Goal: Task Accomplishment & Management: Complete application form

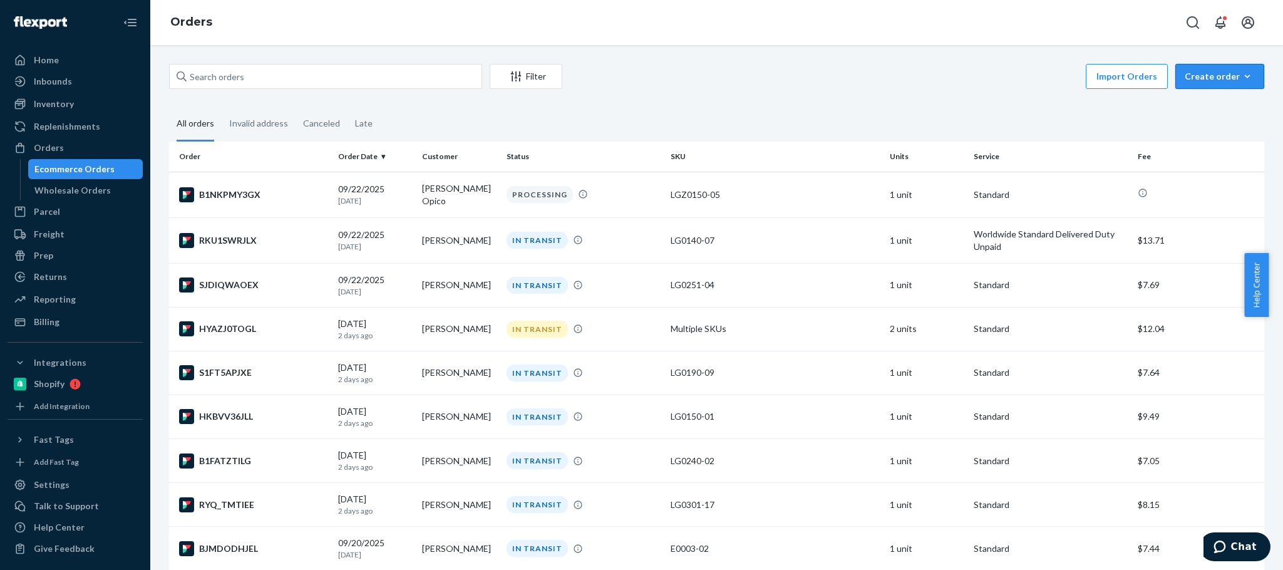
click at [1221, 73] on div "Create order" at bounding box center [1219, 76] width 70 height 13
click at [1193, 105] on span "Ecommerce order" at bounding box center [1227, 106] width 78 height 9
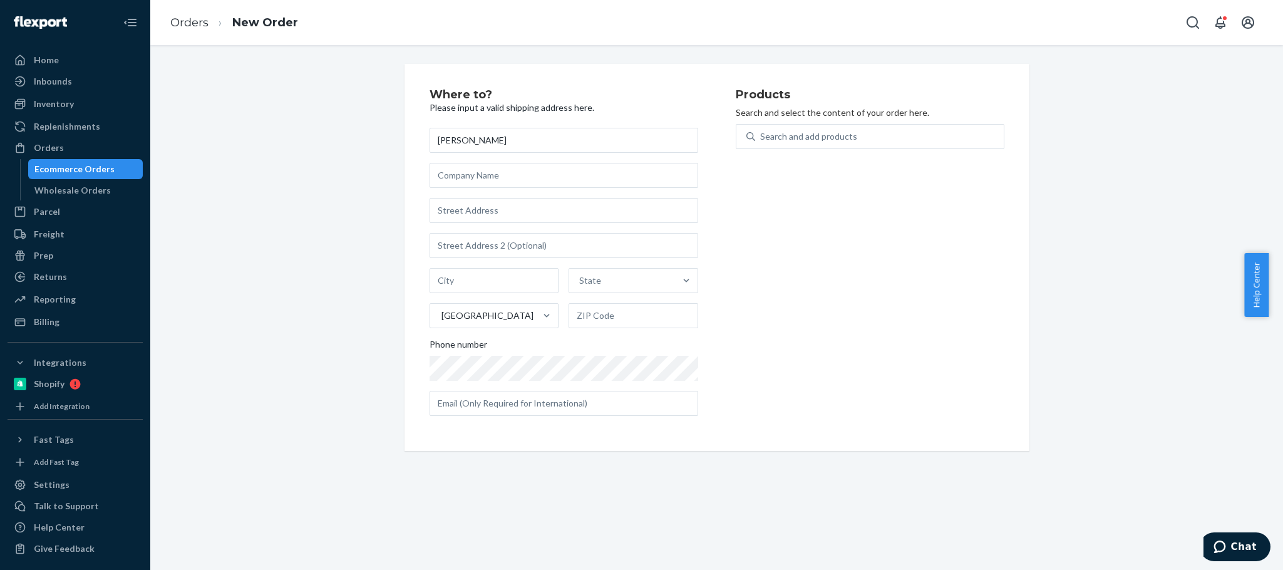
type input "[PERSON_NAME]"
click at [443, 215] on input "text" at bounding box center [563, 210] width 269 height 25
paste input "[STREET_ADDRESS]"
type input "[STREET_ADDRESS]"
type input "Bellingham"
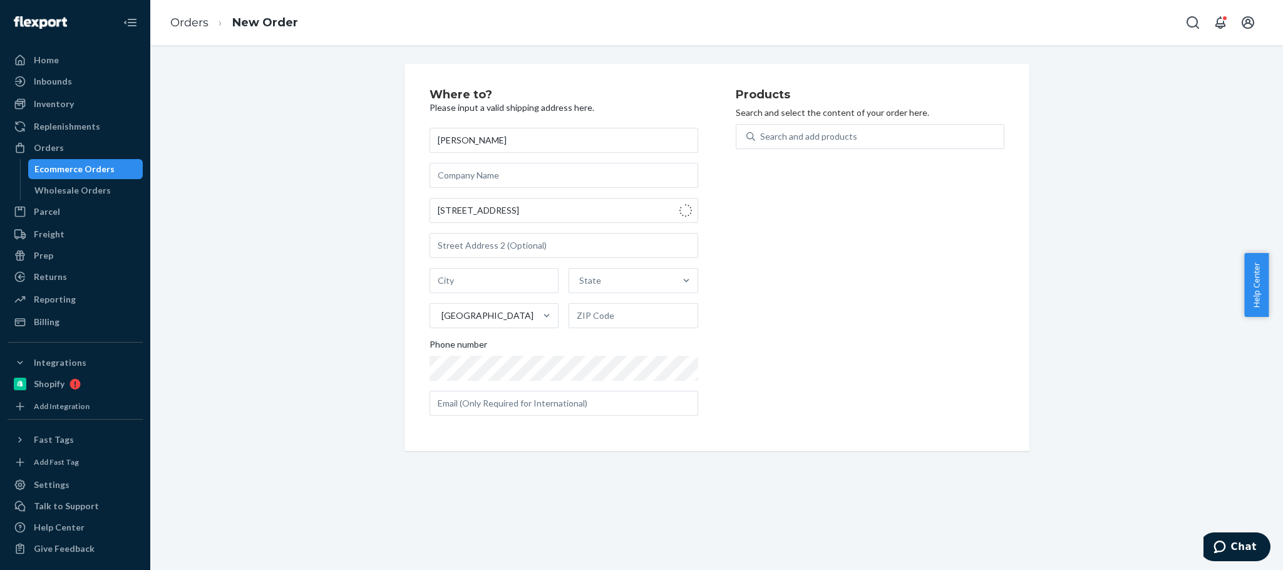
type input "02019"
click at [770, 139] on div "Search and add products" at bounding box center [808, 136] width 97 height 13
click at [761, 139] on input "Search and add products" at bounding box center [760, 136] width 1 height 13
click at [887, 141] on div "Search and add products" at bounding box center [879, 136] width 249 height 23
click at [761, 141] on input "0 results available. Use Up and Down to choose options, press Enter to select t…" at bounding box center [760, 136] width 1 height 13
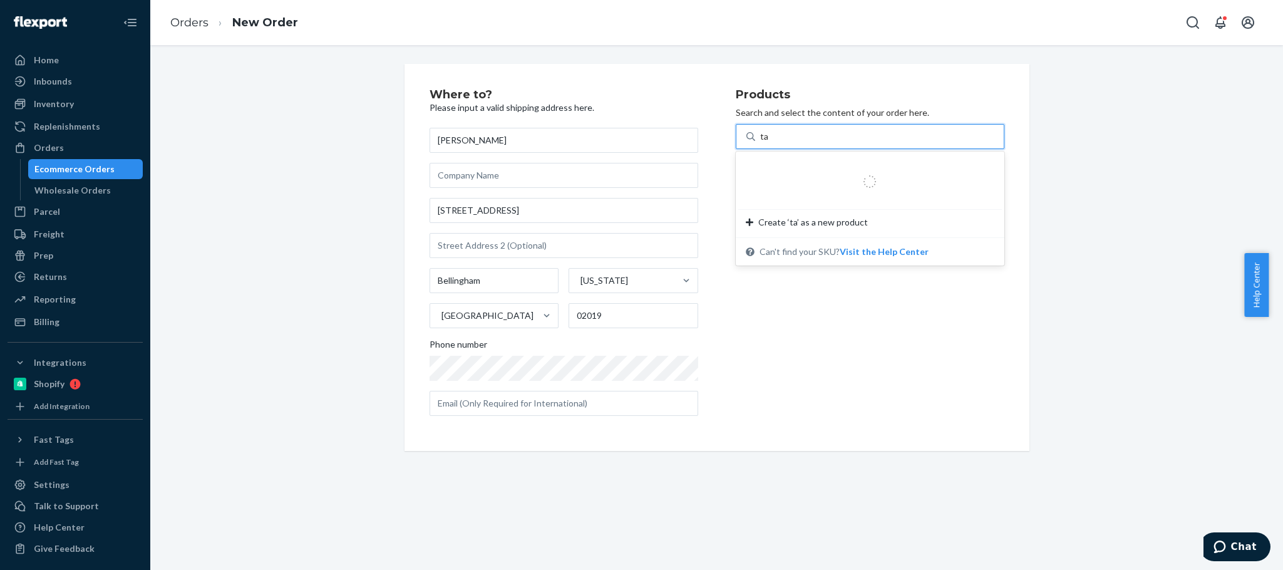
type input "tab"
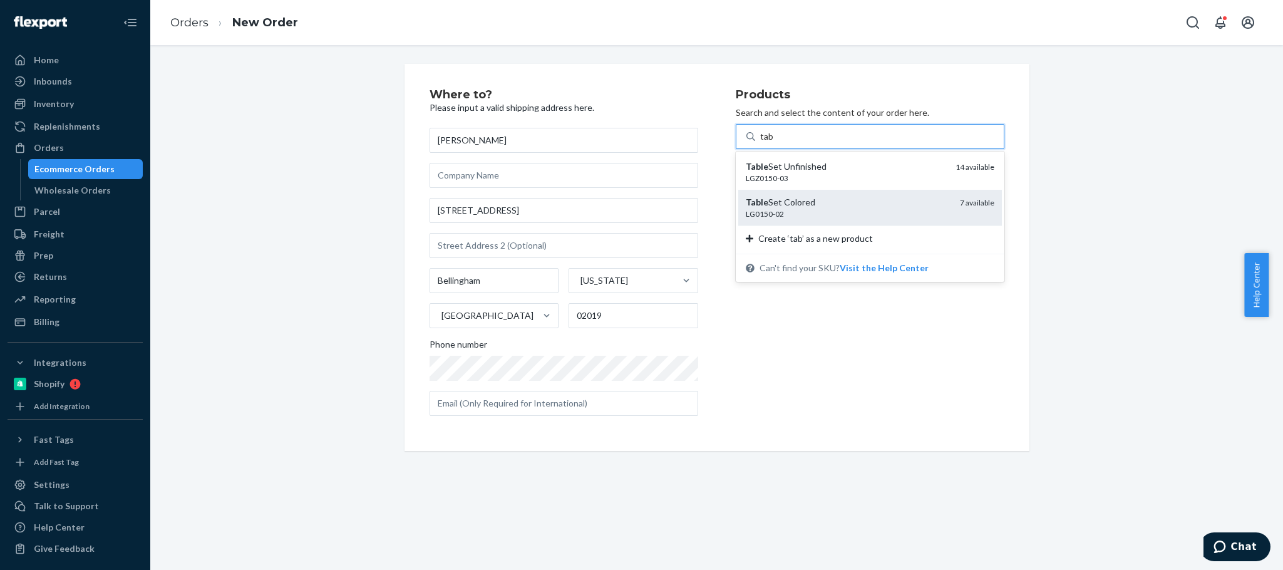
click at [839, 207] on div "Table Set Colored" at bounding box center [848, 202] width 204 height 13
click at [774, 143] on input "tab" at bounding box center [767, 136] width 14 height 13
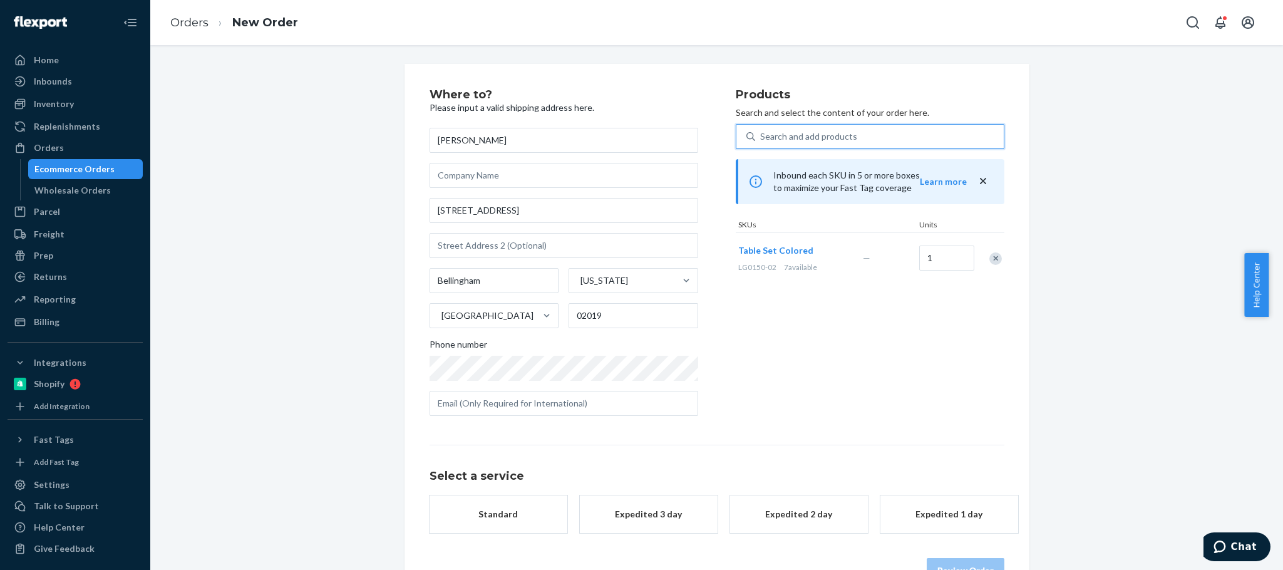
click at [817, 136] on div "Search and add products" at bounding box center [808, 136] width 97 height 13
click at [761, 136] on input "0 results available. Select is focused ,type to refine list, press Down to open…" at bounding box center [760, 136] width 1 height 13
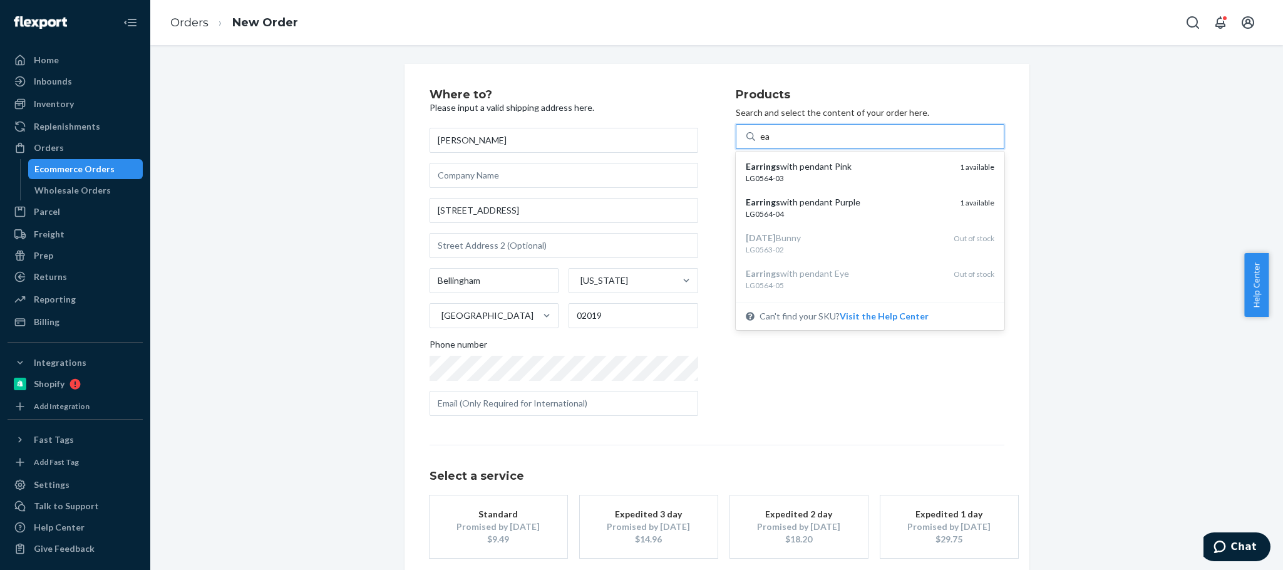
type input "e"
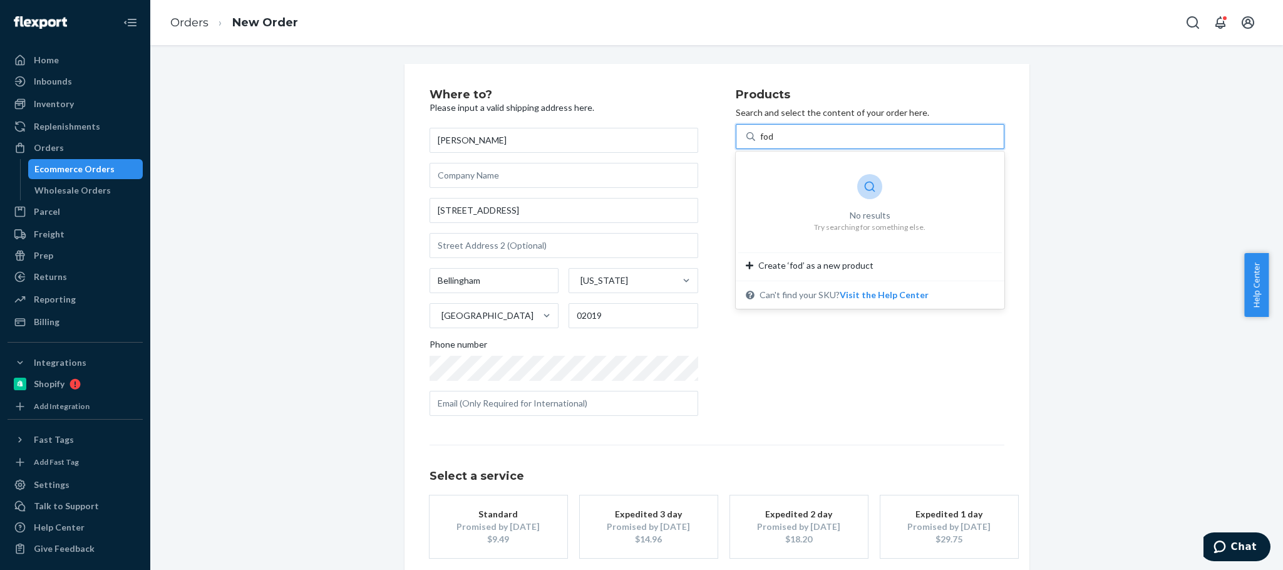
type input "fo"
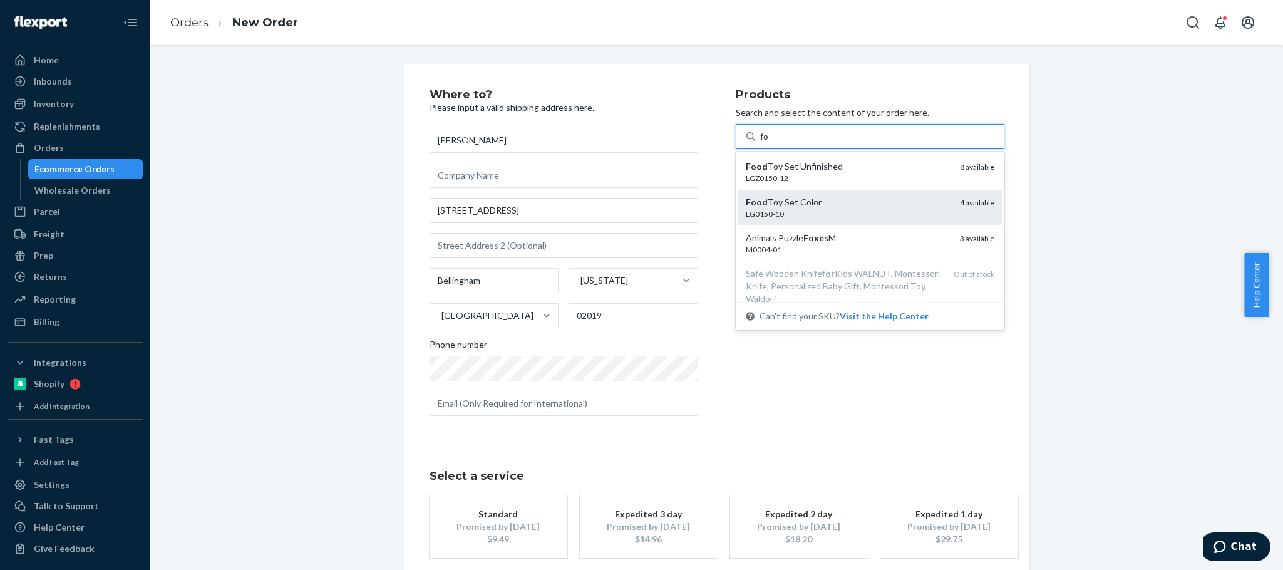
click at [804, 211] on div "LG0150-10" at bounding box center [848, 213] width 204 height 11
click at [769, 143] on input "fo" at bounding box center [764, 136] width 9 height 13
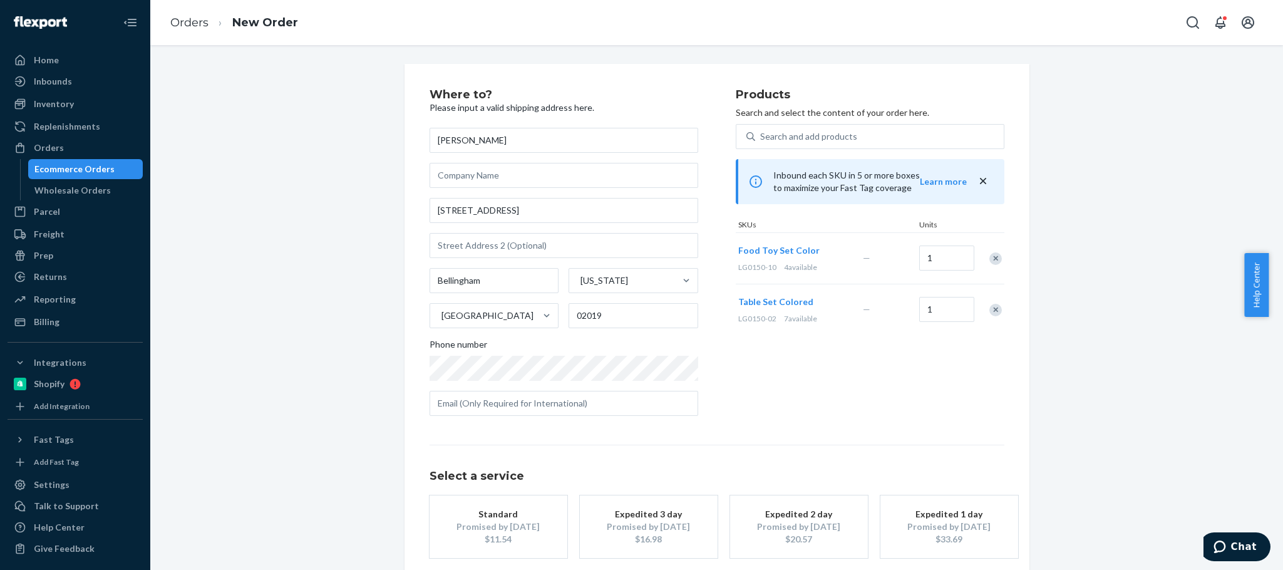
click at [519, 525] on div "Promised by [DATE]" at bounding box center [498, 526] width 100 height 13
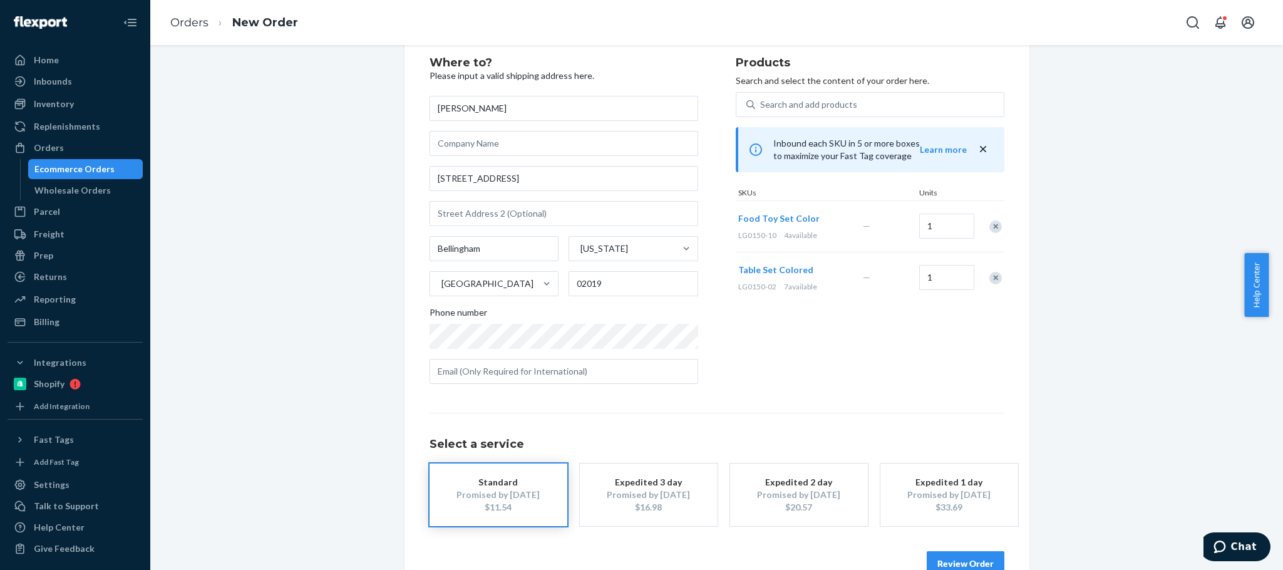
scroll to position [63, 0]
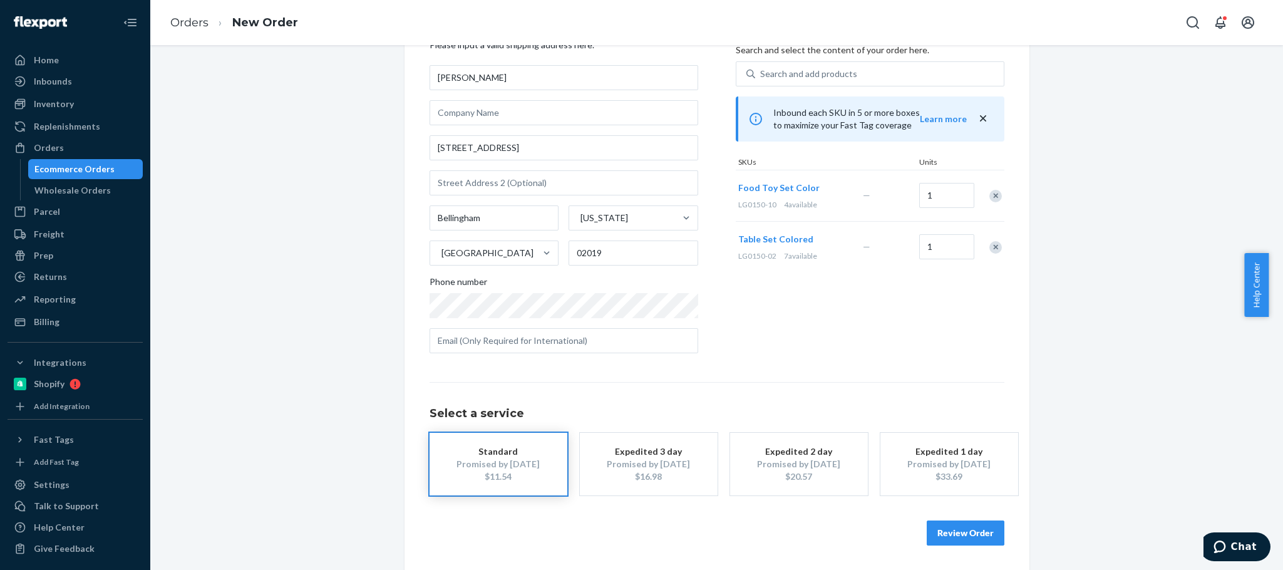
click at [938, 531] on button "Review Order" at bounding box center [966, 532] width 78 height 25
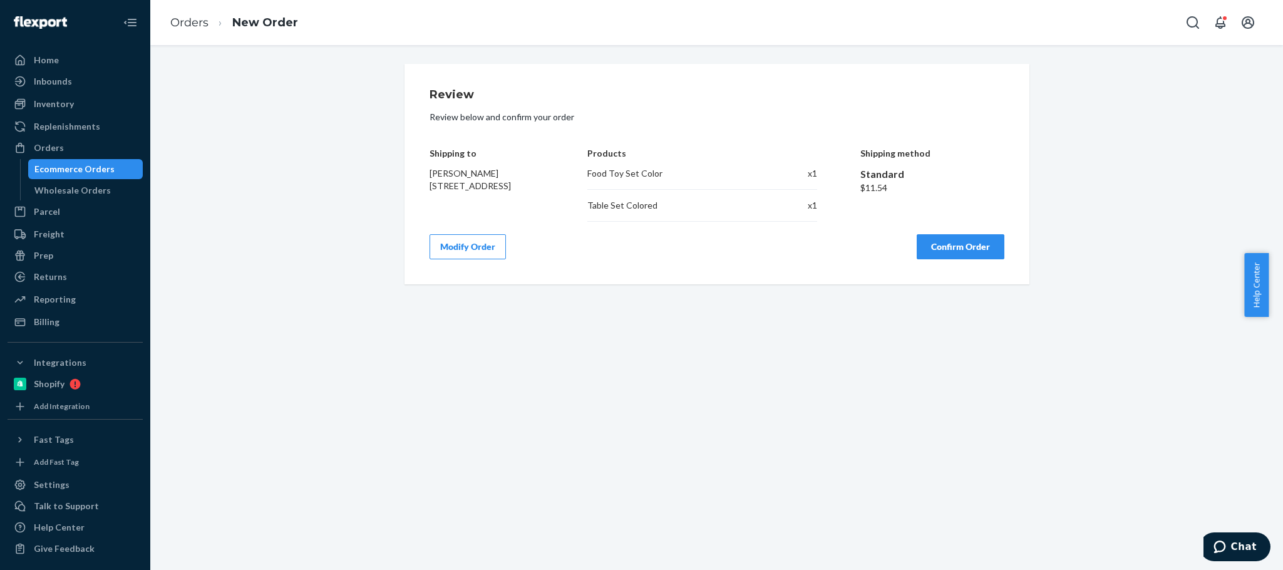
scroll to position [0, 0]
click at [966, 248] on button "Confirm Order" at bounding box center [960, 246] width 88 height 25
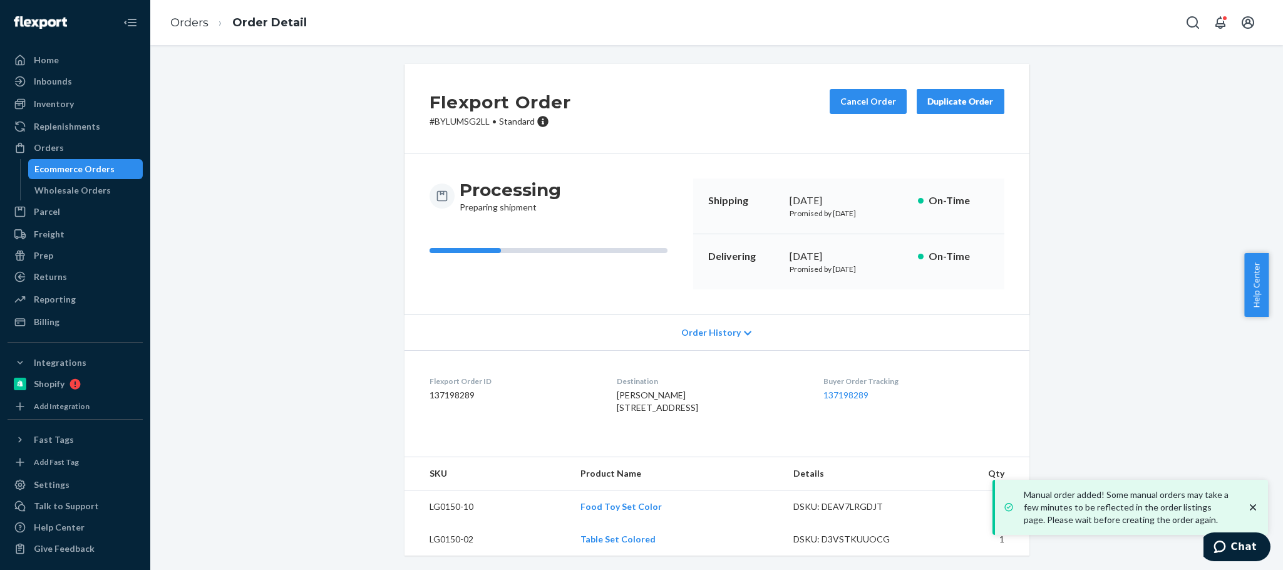
click at [47, 147] on div "Orders" at bounding box center [49, 147] width 30 height 13
